Goal: Task Accomplishment & Management: Manage account settings

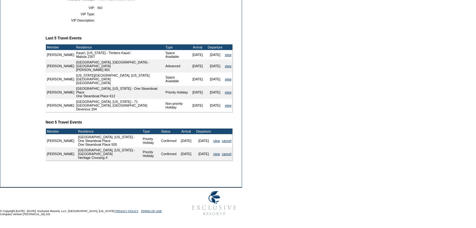
scroll to position [116, 0]
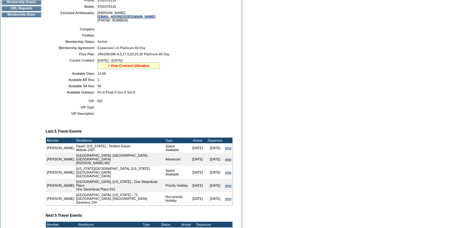
click at [136, 67] on link "» View Contract Utilization" at bounding box center [129, 66] width 42 height 4
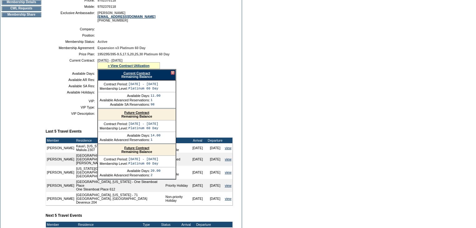
click at [141, 75] on link "Current Contract" at bounding box center [136, 73] width 27 height 4
click at [274, 94] on form "Follow Us ::" at bounding box center [238, 98] width 476 height 428
click at [139, 75] on link "Current Contract" at bounding box center [136, 73] width 27 height 4
click at [174, 75] on div at bounding box center [173, 73] width 4 height 4
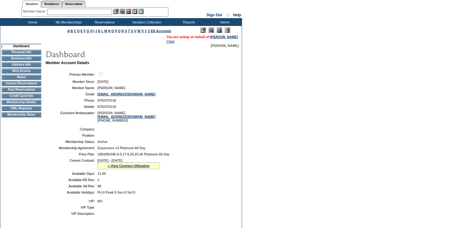
scroll to position [0, 0]
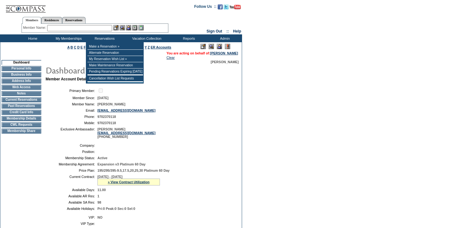
click at [102, 30] on input "text" at bounding box center [79, 28] width 65 height 6
click at [100, 30] on input "text" at bounding box center [79, 28] width 65 height 6
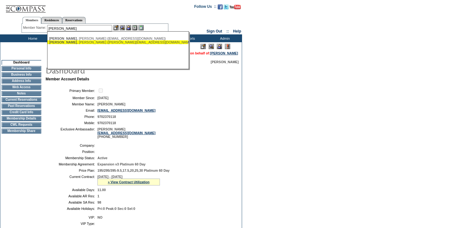
click at [94, 43] on div "[PERSON_NAME] ([PERSON_NAME][EMAIL_ADDRESS][DOMAIN_NAME])" at bounding box center [117, 42] width 137 height 4
type input "[PERSON_NAME] ([PERSON_NAME][EMAIL_ADDRESS][DOMAIN_NAME])"
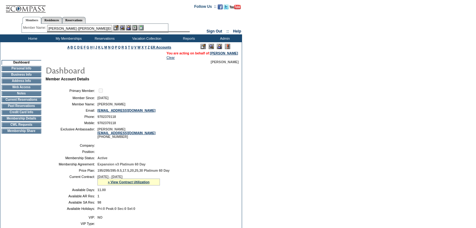
click at [130, 27] on img at bounding box center [128, 27] width 5 height 5
click at [125, 27] on img at bounding box center [122, 27] width 5 height 5
